Goal: Information Seeking & Learning: Compare options

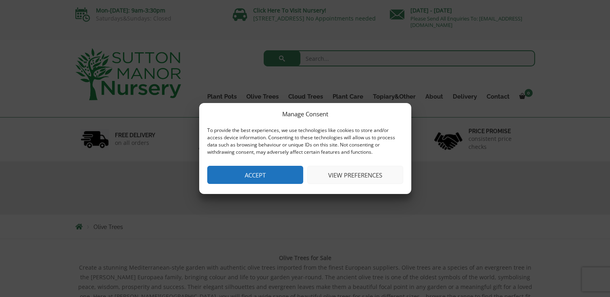
drag, startPoint x: 0, startPoint y: 0, endPoint x: 250, endPoint y: 174, distance: 304.3
click at [250, 174] on button "Accept" at bounding box center [255, 175] width 96 height 18
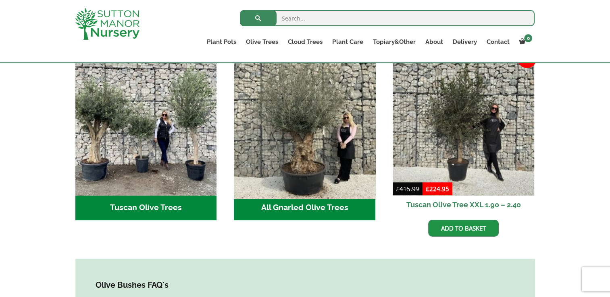
scroll to position [322, 0]
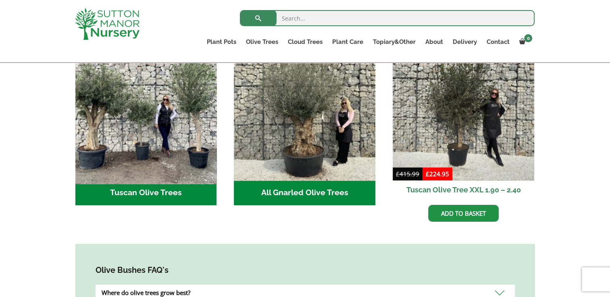
click at [172, 152] on img "Visit product category Tuscan Olive Trees" at bounding box center [146, 110] width 148 height 148
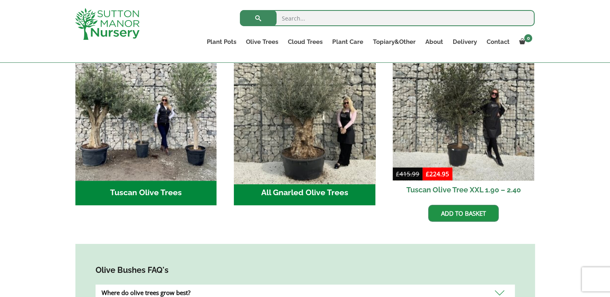
click at [272, 131] on img "Visit product category All Gnarled Olive Trees" at bounding box center [305, 110] width 148 height 148
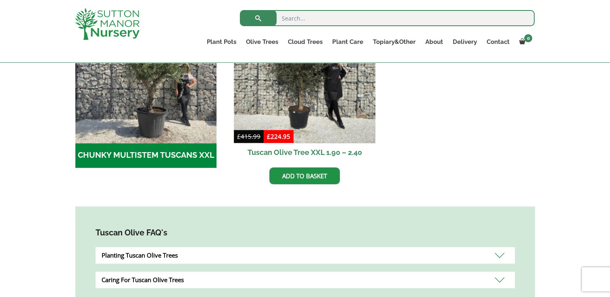
scroll to position [282, 0]
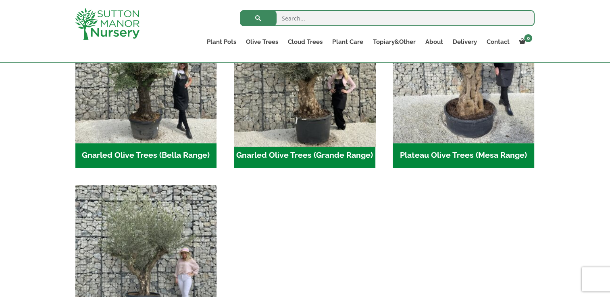
scroll to position [242, 0]
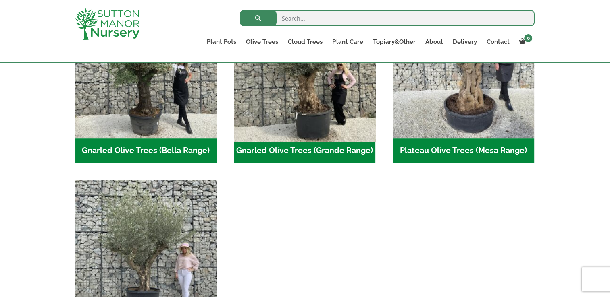
click at [315, 122] on img "Visit product category Gnarled Olive Trees (Grande Range)" at bounding box center [305, 68] width 148 height 148
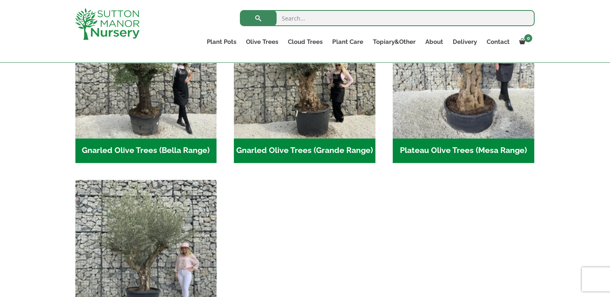
scroll to position [322, 0]
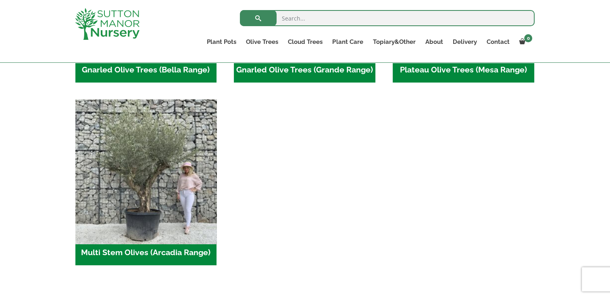
click at [148, 179] on img "Visit product category Multi Stem Olives (Arcadia Range)" at bounding box center [146, 170] width 148 height 148
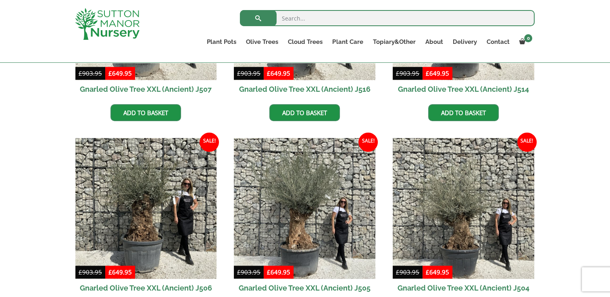
scroll to position [927, 0]
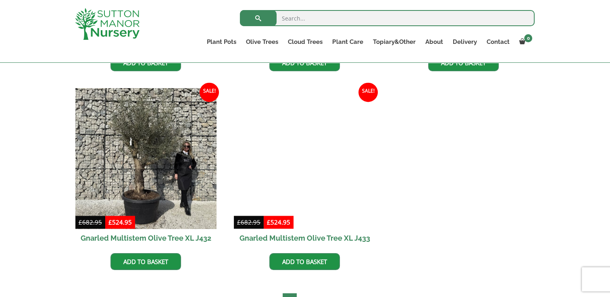
scroll to position [1128, 0]
